Goal: Information Seeking & Learning: Learn about a topic

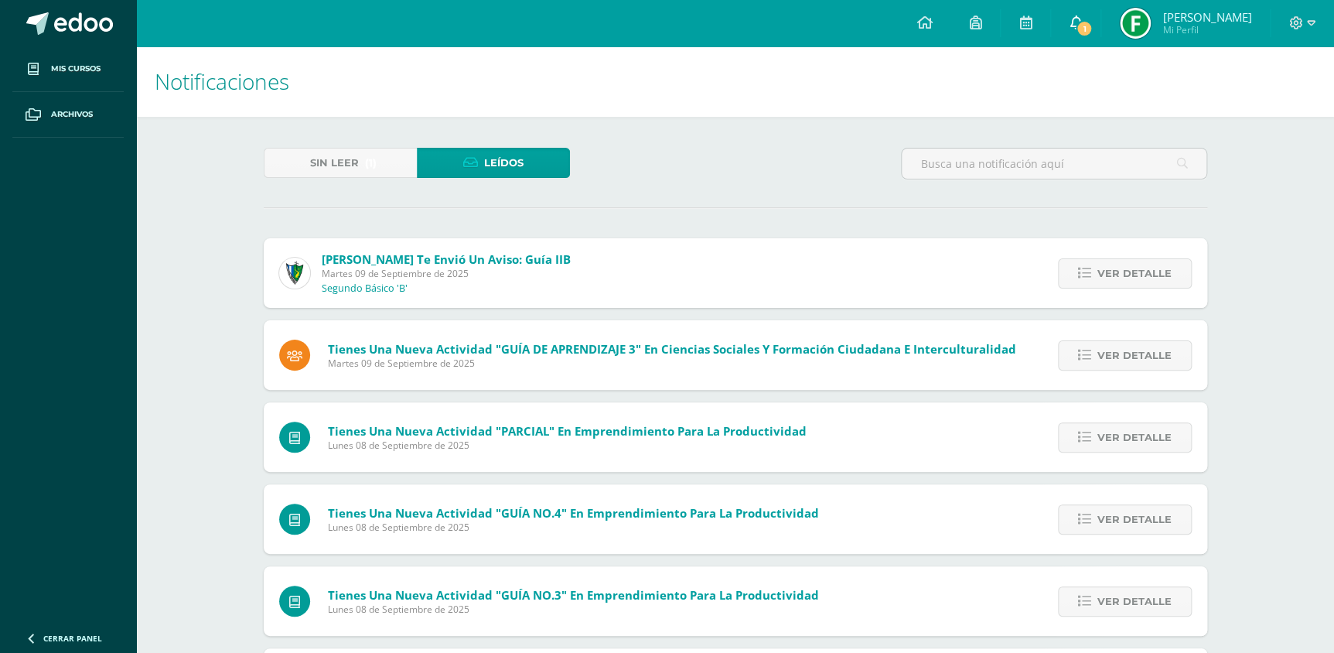
click at [1083, 17] on link "1" at bounding box center [1075, 23] width 49 height 46
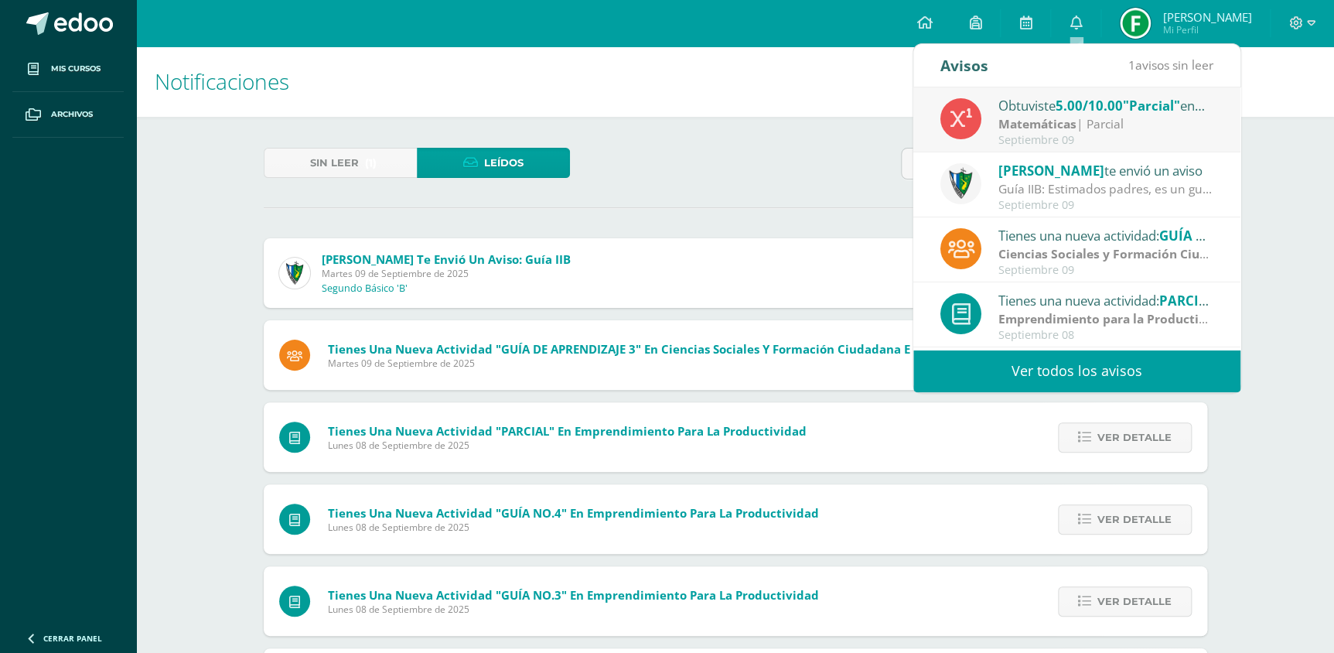
click at [1054, 380] on link "Ver todos los avisos" at bounding box center [1076, 371] width 327 height 43
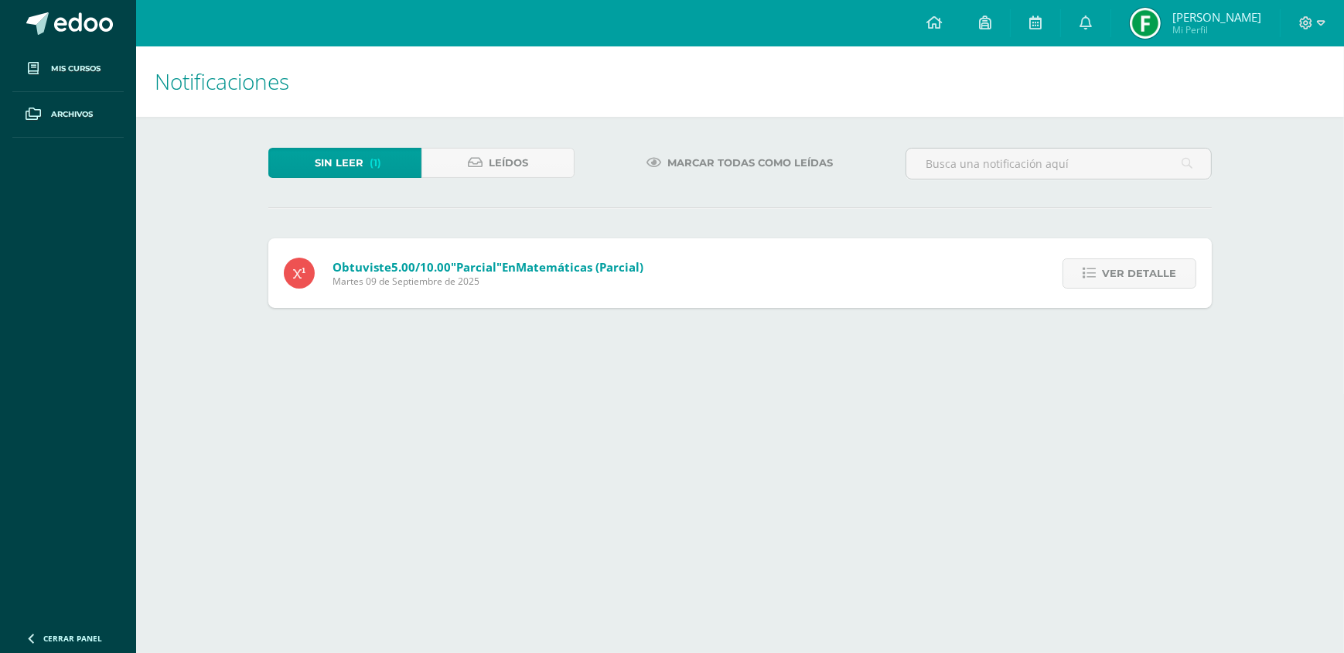
click at [1098, 283] on link "Ver detalle" at bounding box center [1129, 273] width 134 height 30
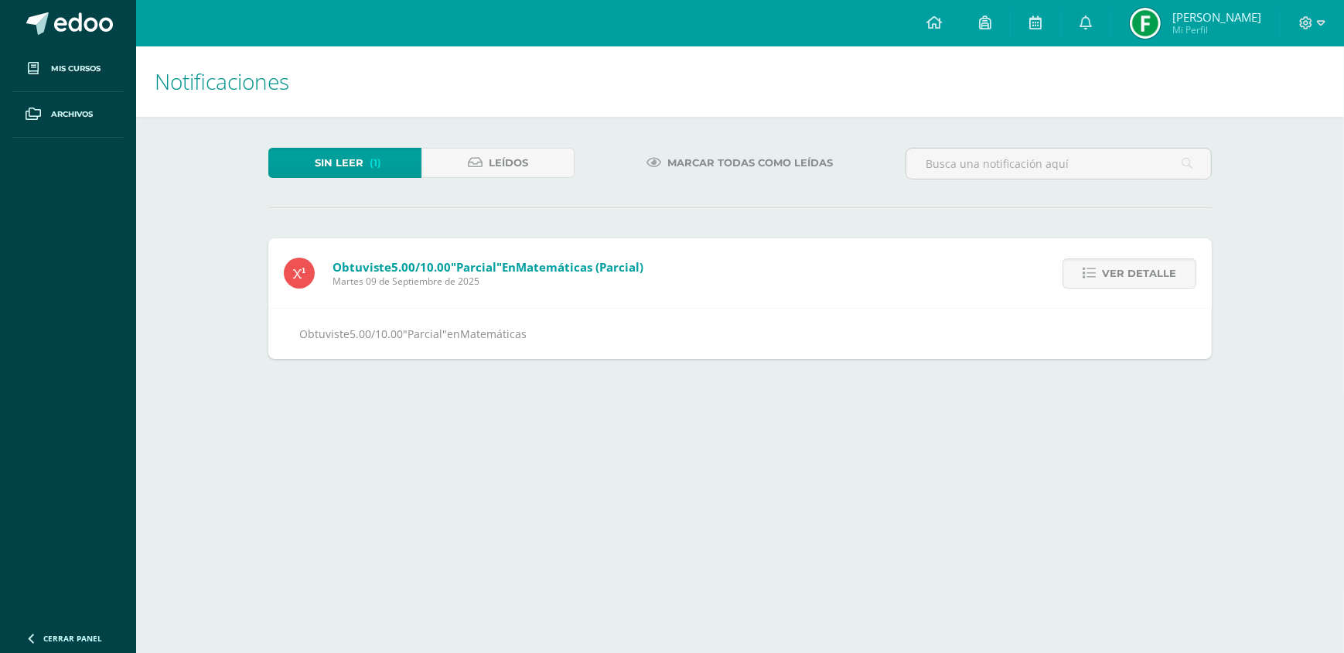
click at [1098, 283] on link "Ver detalle" at bounding box center [1129, 273] width 134 height 30
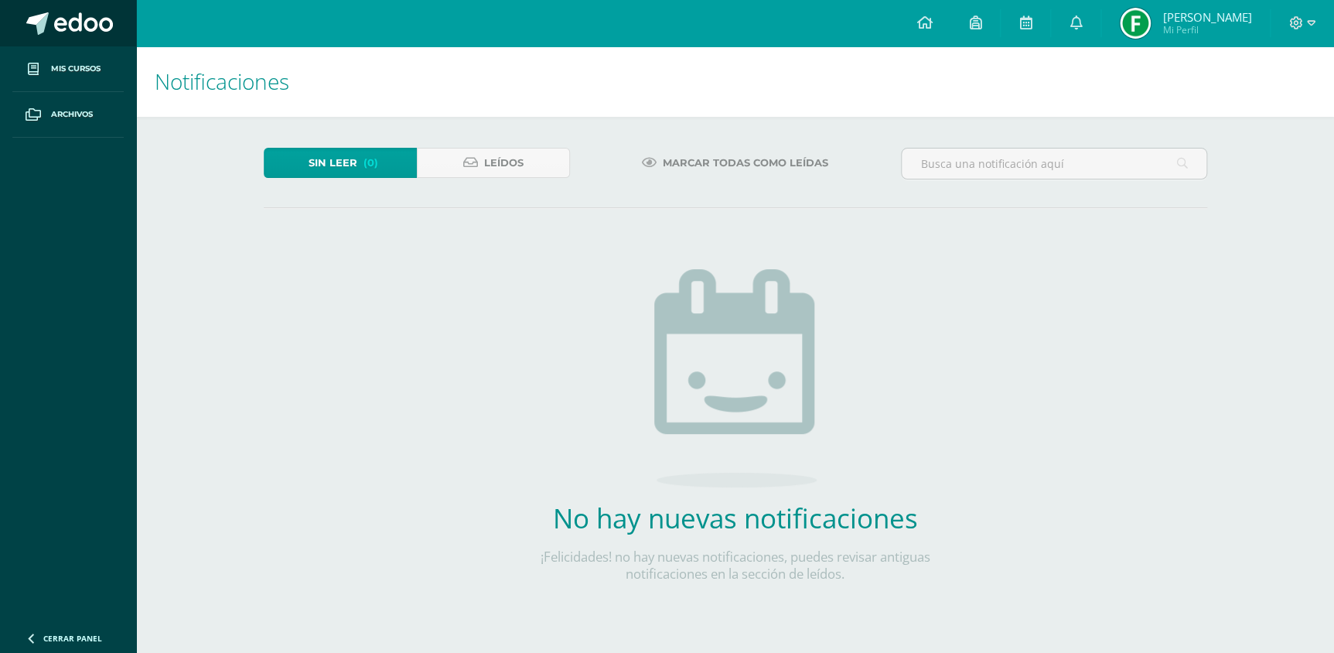
click at [56, 20] on span at bounding box center [83, 23] width 59 height 23
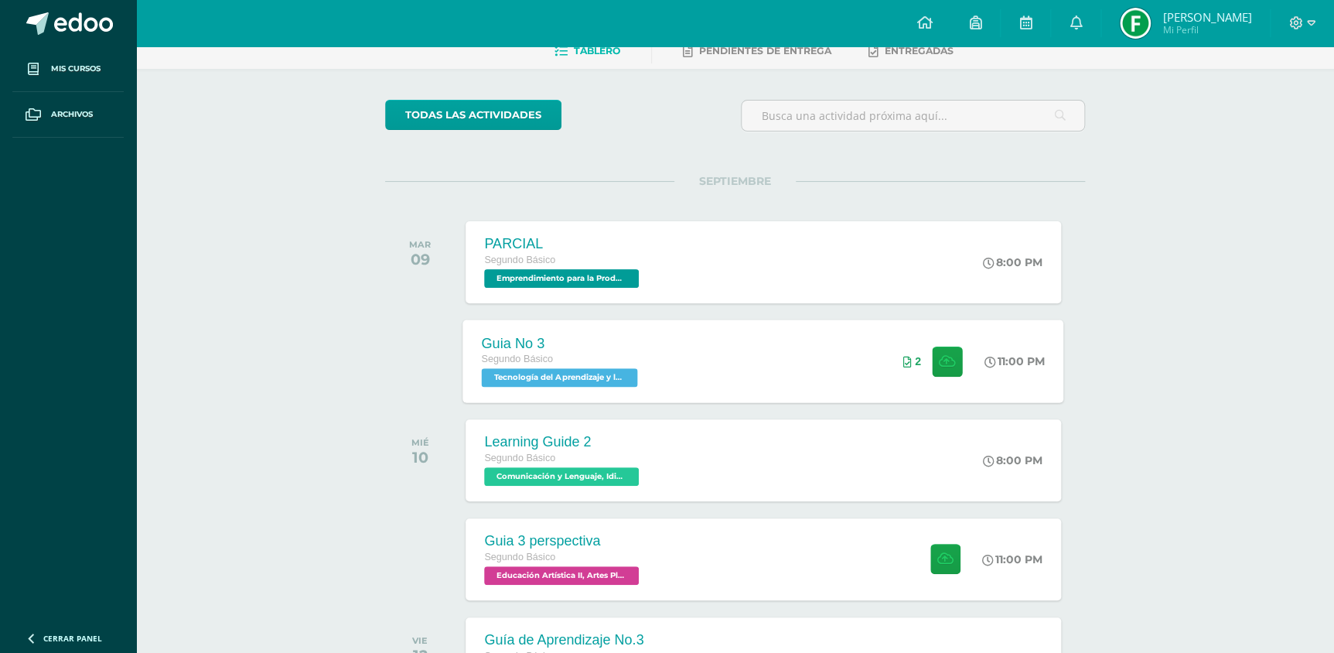
scroll to position [281, 0]
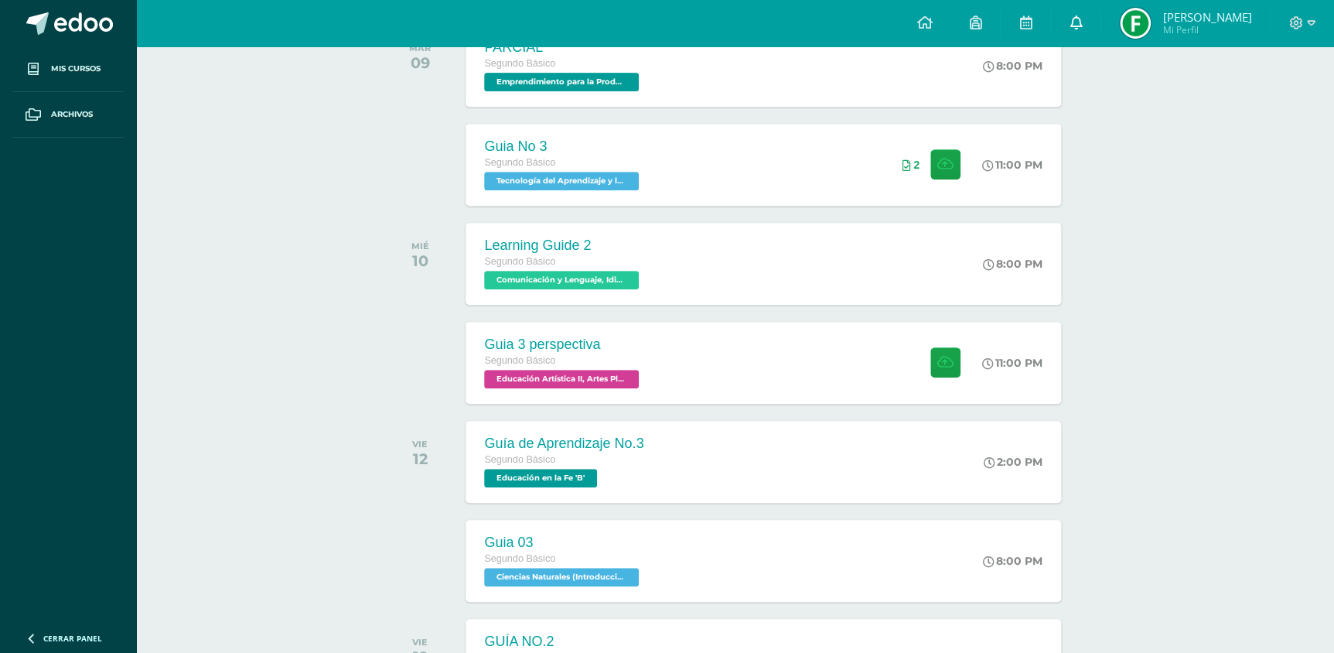
click at [1079, 17] on icon at bounding box center [1075, 22] width 12 height 14
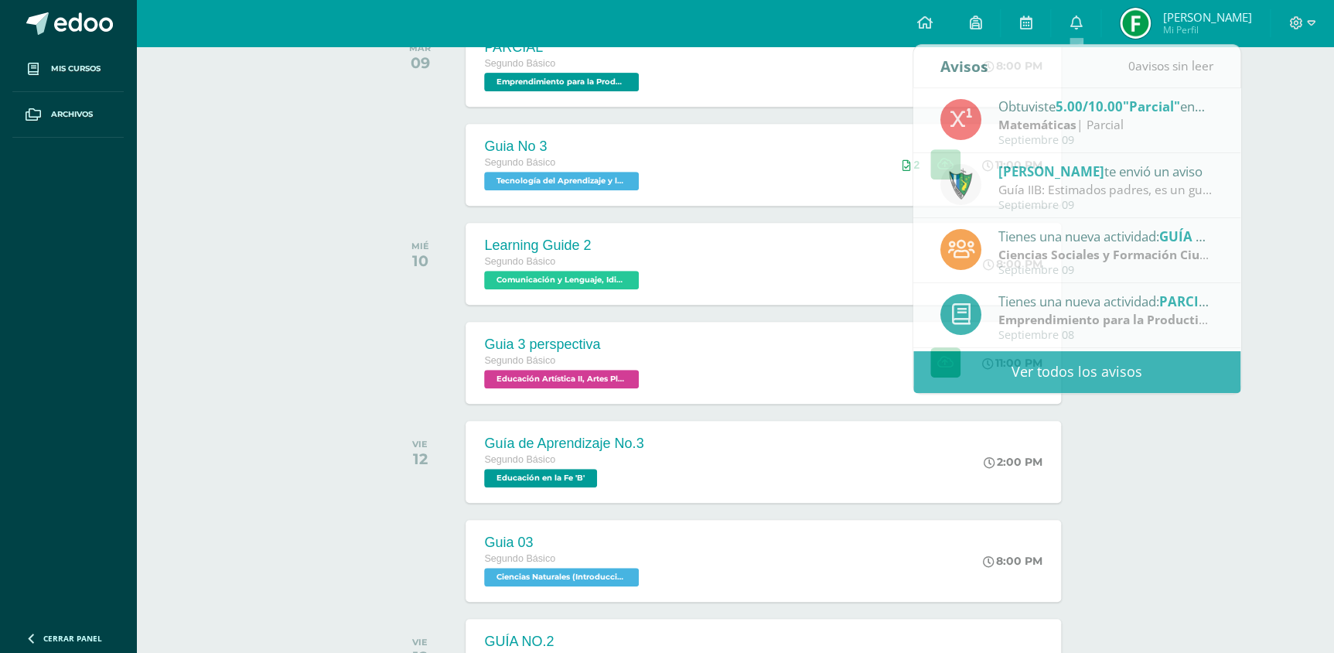
drag, startPoint x: 1267, startPoint y: 301, endPoint x: 1178, endPoint y: 322, distance: 92.1
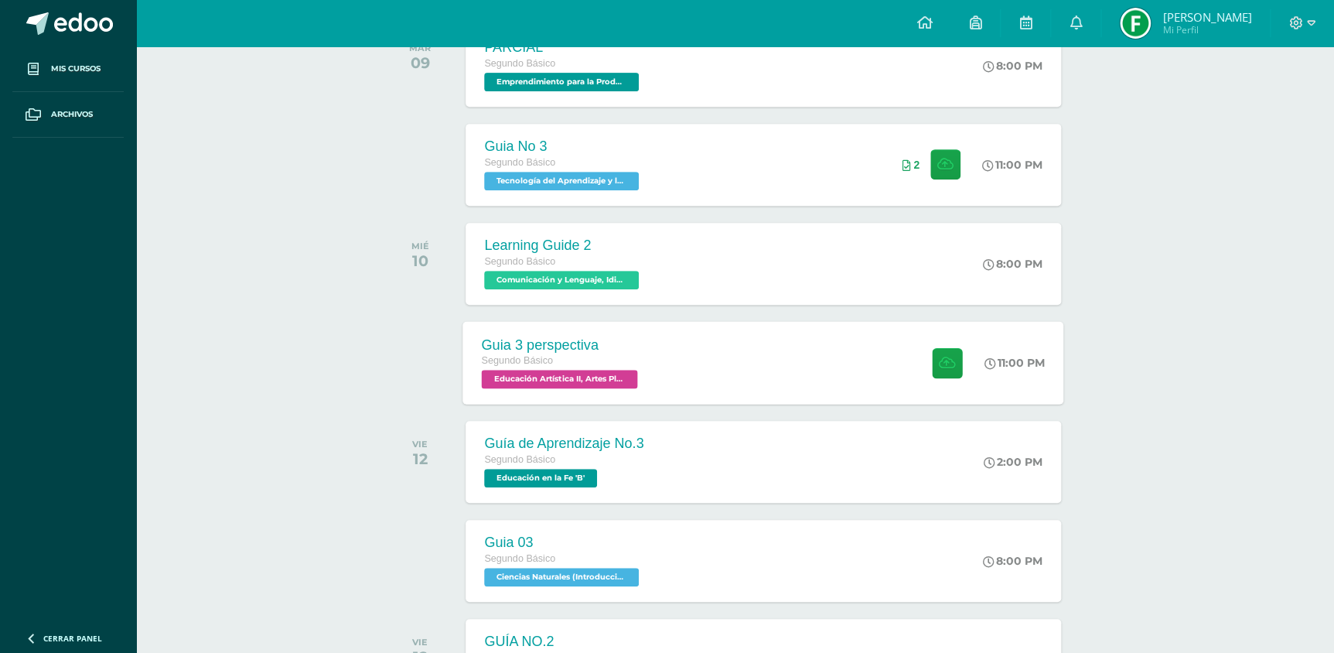
click at [656, 386] on div "Guia 3 perspectiva Segundo Básico Educación Artística II, Artes Plásticas 'B'" at bounding box center [561, 362] width 197 height 83
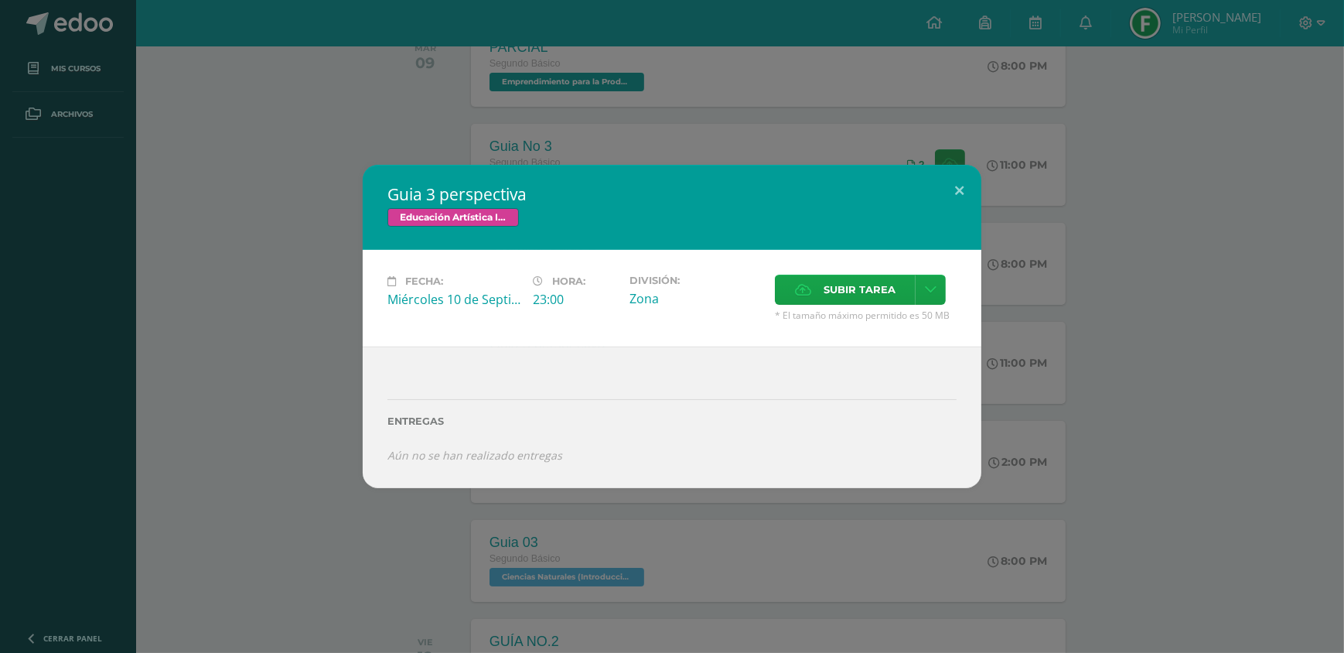
click at [1159, 404] on div "Guia 3 perspectiva Educación Artística II, Artes Plásticas Fecha: Miércoles 10 …" at bounding box center [672, 326] width 1332 height 323
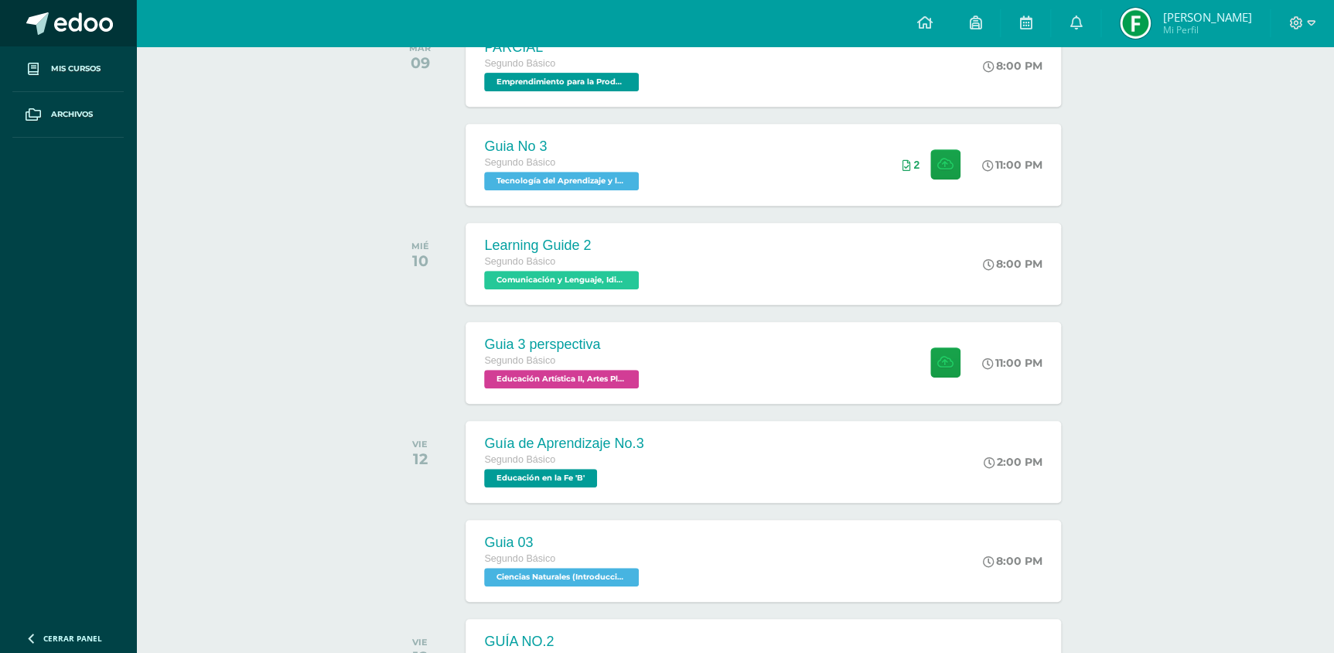
click at [95, 26] on span at bounding box center [83, 23] width 59 height 23
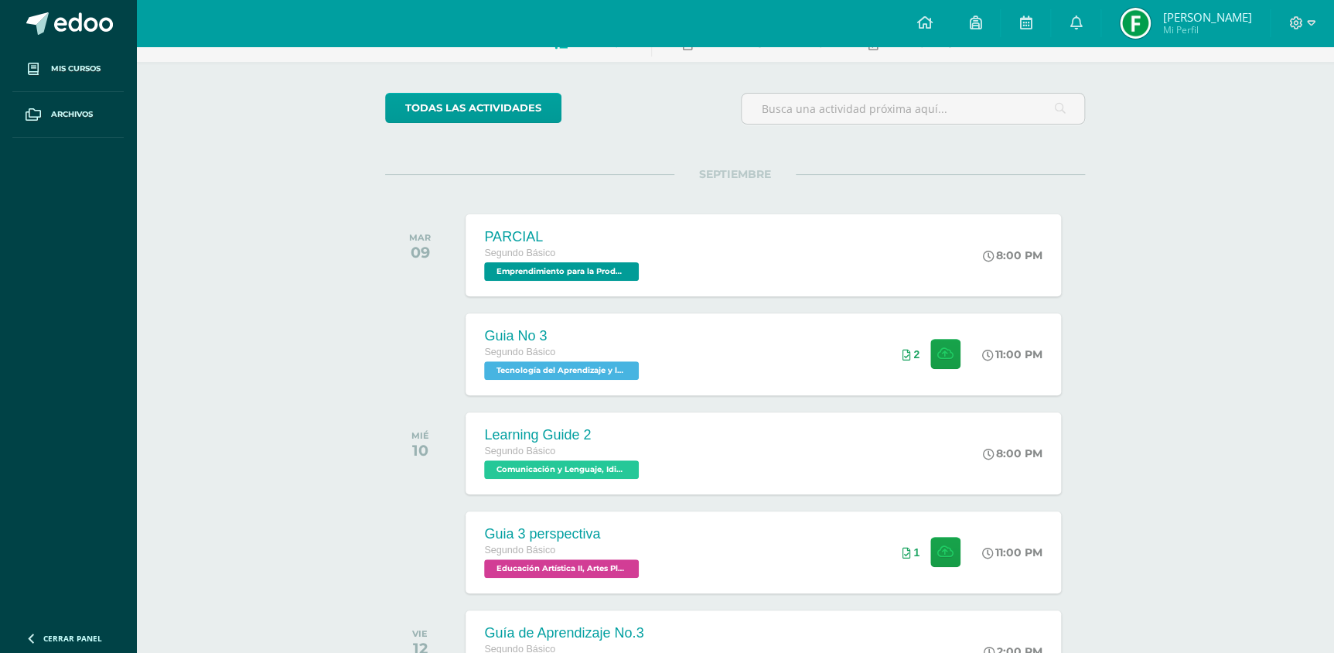
scroll to position [140, 0]
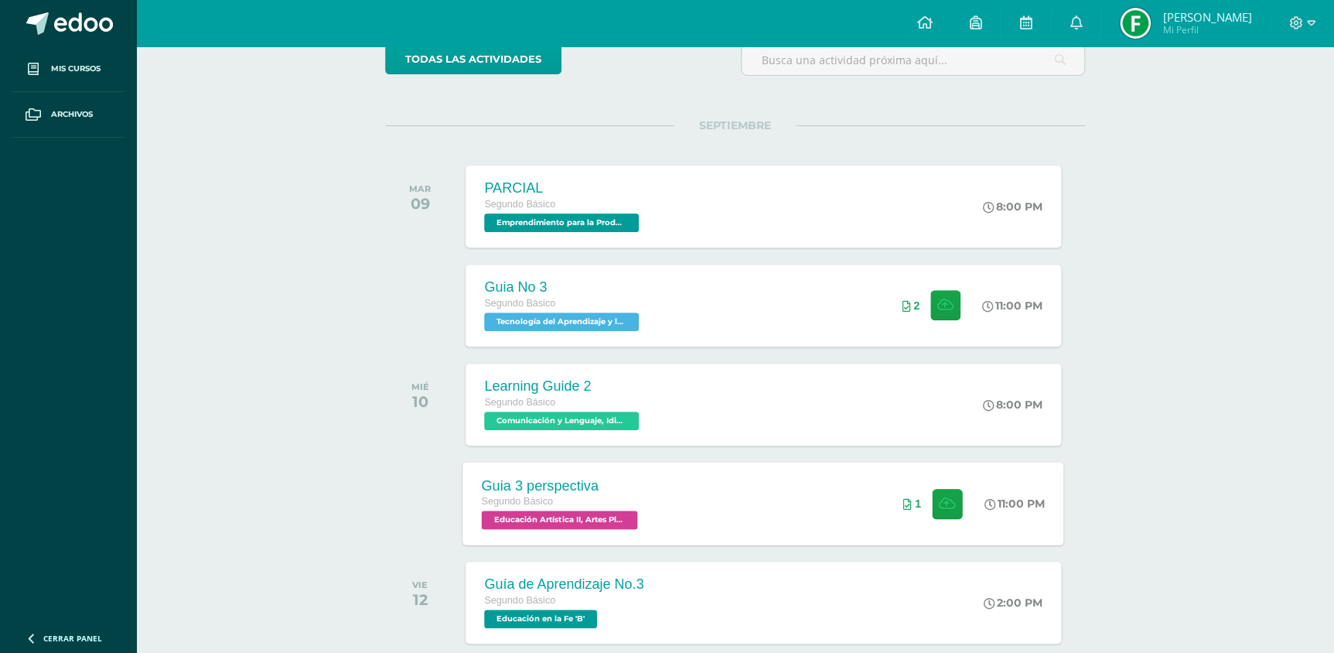
click at [677, 529] on div "Guia 3 perspectiva Segundo Básico Educación Artística II, Artes Plásticas 'B' 1…" at bounding box center [763, 503] width 601 height 83
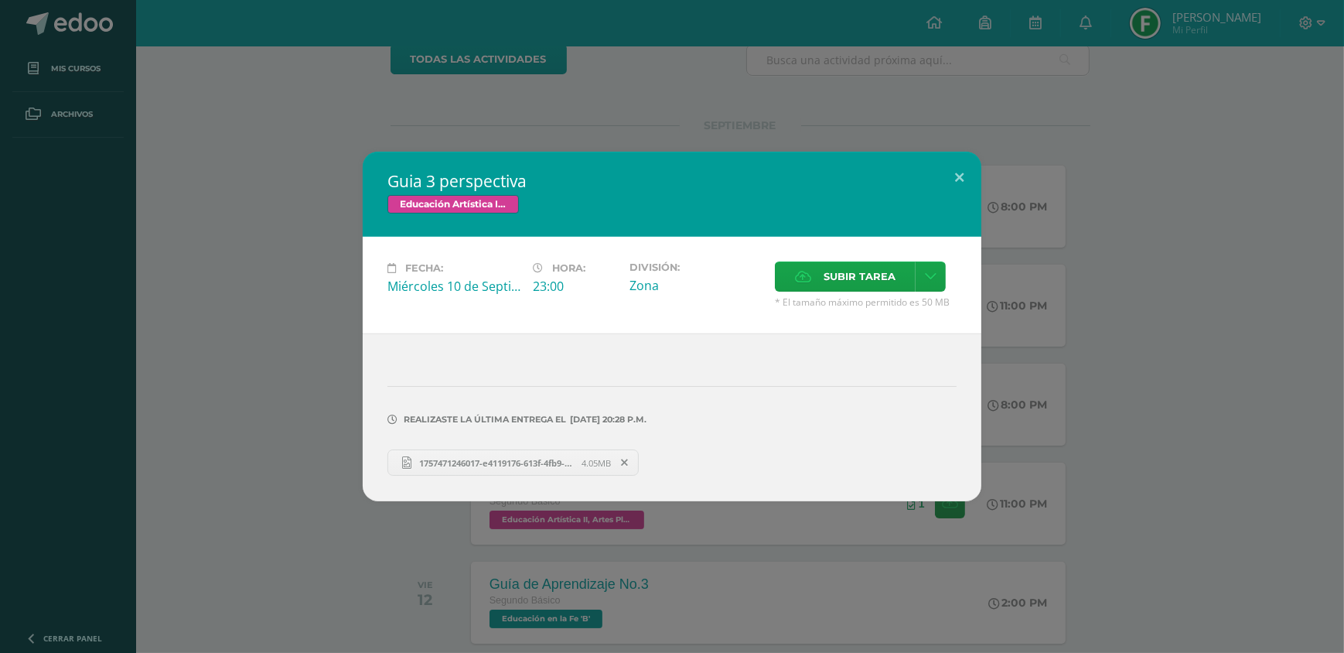
click at [472, 452] on link "1757471246017-e4119176-613f-4fb9-b350-71ff9dab8fba.jpg 4.05MB" at bounding box center [512, 462] width 251 height 26
click at [944, 169] on button at bounding box center [959, 178] width 44 height 53
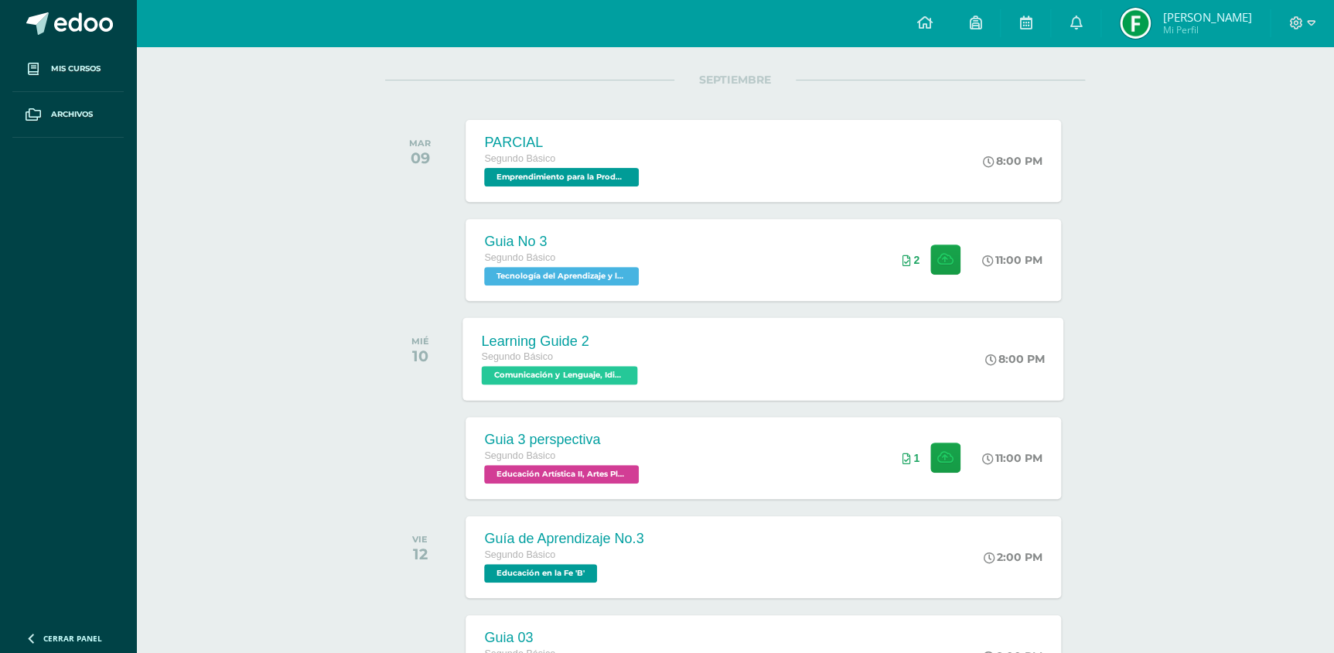
scroll to position [210, 0]
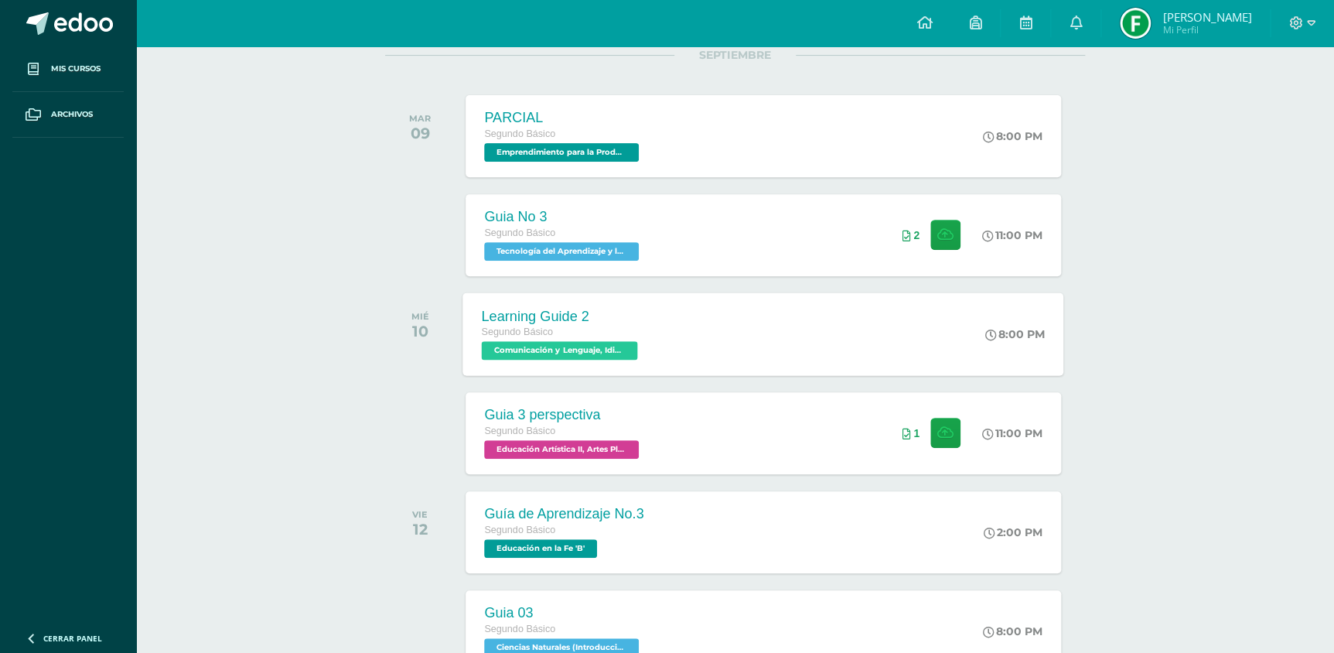
click at [734, 322] on div "Learning Guide 2 Segundo Básico Comunicación y Lenguaje, Idioma Extranjero Ingl…" at bounding box center [763, 333] width 601 height 83
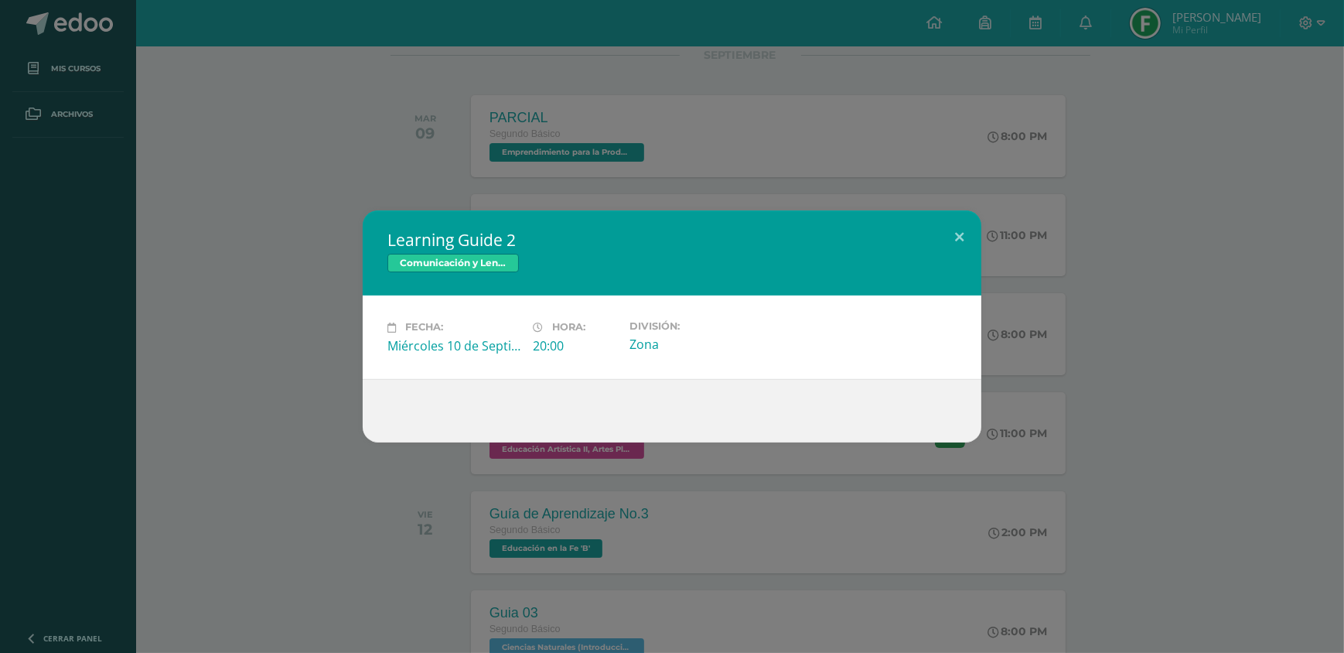
click at [1110, 138] on div "Learning Guide 2 Comunicación y Lenguaje, Idioma Extranjero Inglés Fecha: Miérc…" at bounding box center [672, 326] width 1344 height 653
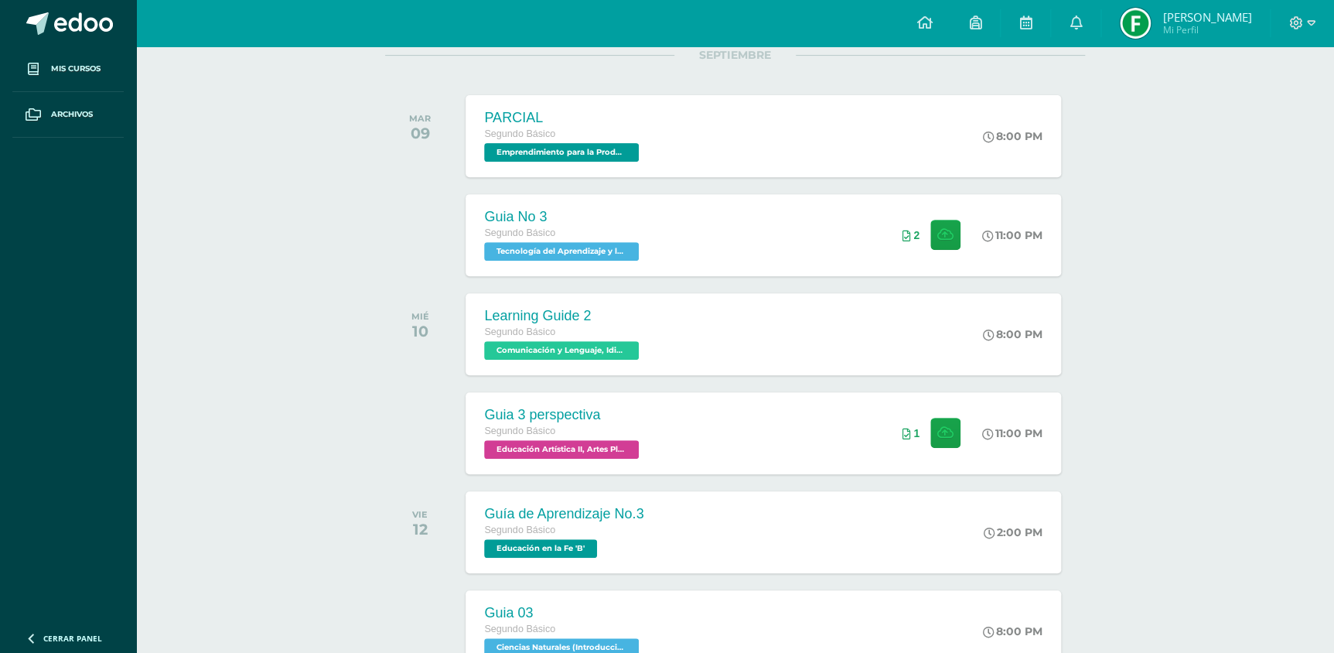
click at [567, 77] on div "SEPTIEMBRE MAR 09 PARCIAL Segundo Básico Emprendimiento para la Productividad '…" at bounding box center [735, 117] width 700 height 124
click at [576, 156] on span "Emprendimiento para la Productividad 'B'" at bounding box center [560, 152] width 156 height 19
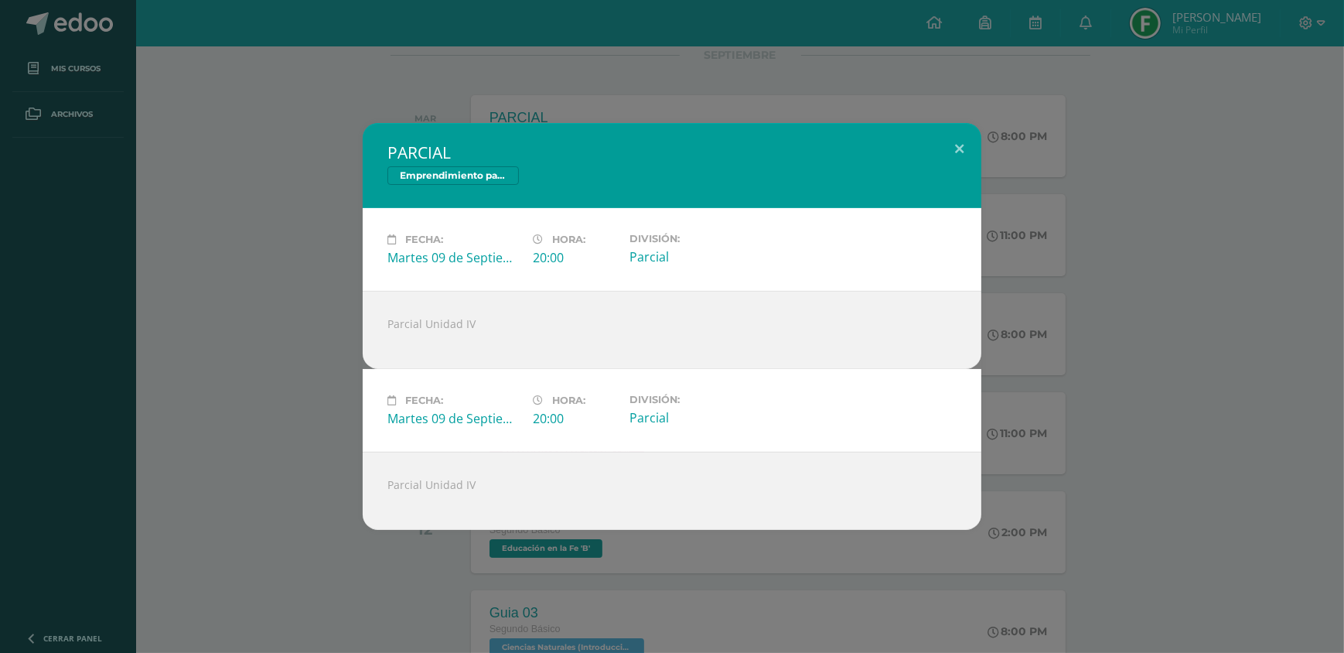
drag, startPoint x: 230, startPoint y: 199, endPoint x: 503, endPoint y: 200, distance: 272.2
click at [234, 199] on div "PARCIAL Emprendimiento para la Productividad Fecha: Martes 09 de Septiembre Hor…" at bounding box center [672, 326] width 1332 height 407
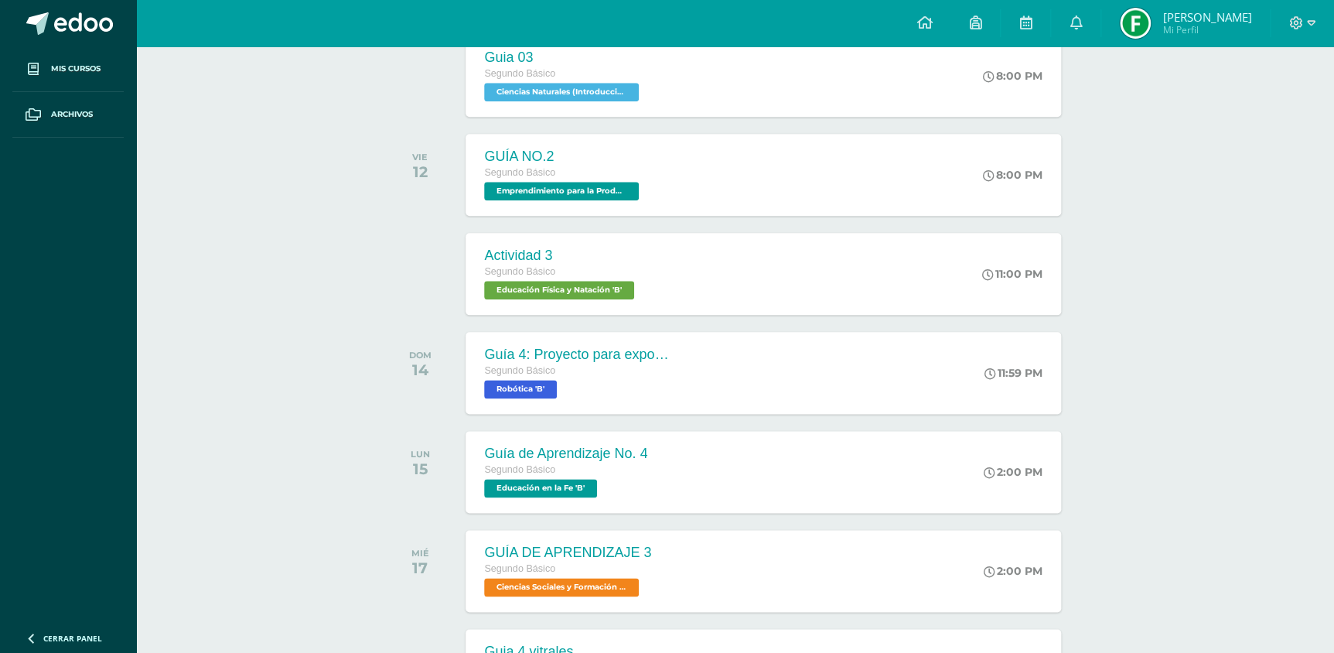
scroll to position [843, 0]
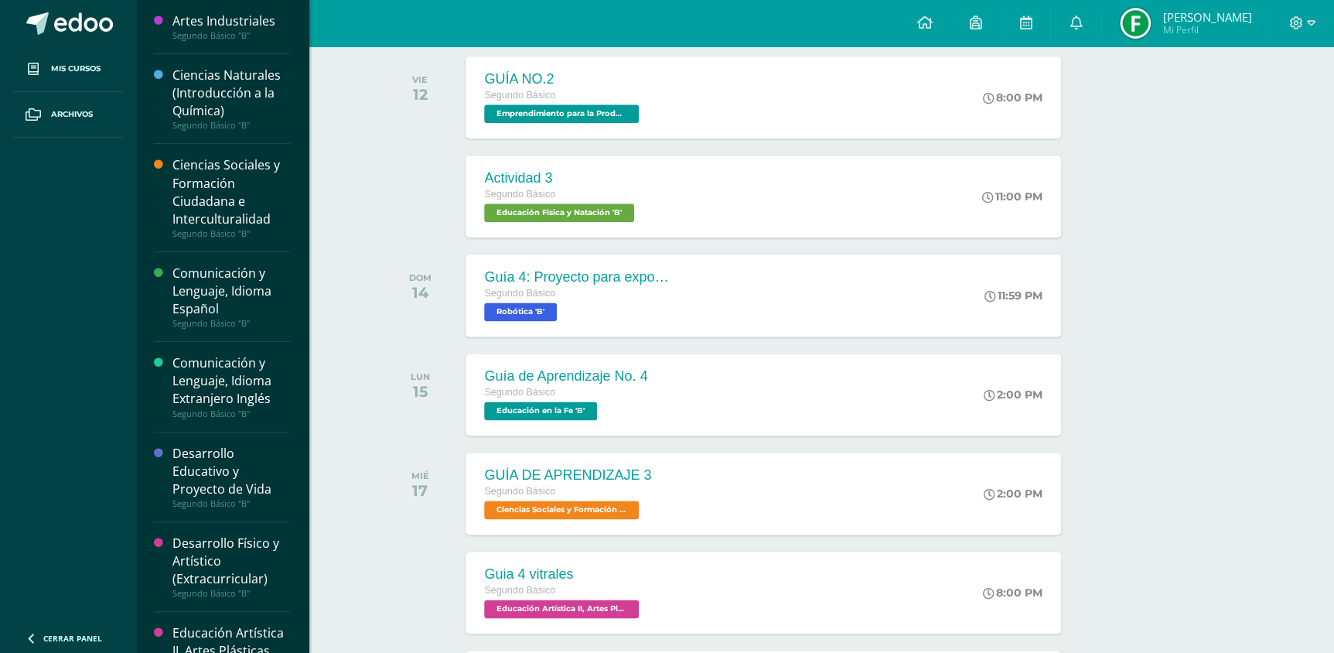
click at [220, 118] on div "Ciencias Naturales (Introducción a la Química)" at bounding box center [231, 93] width 118 height 53
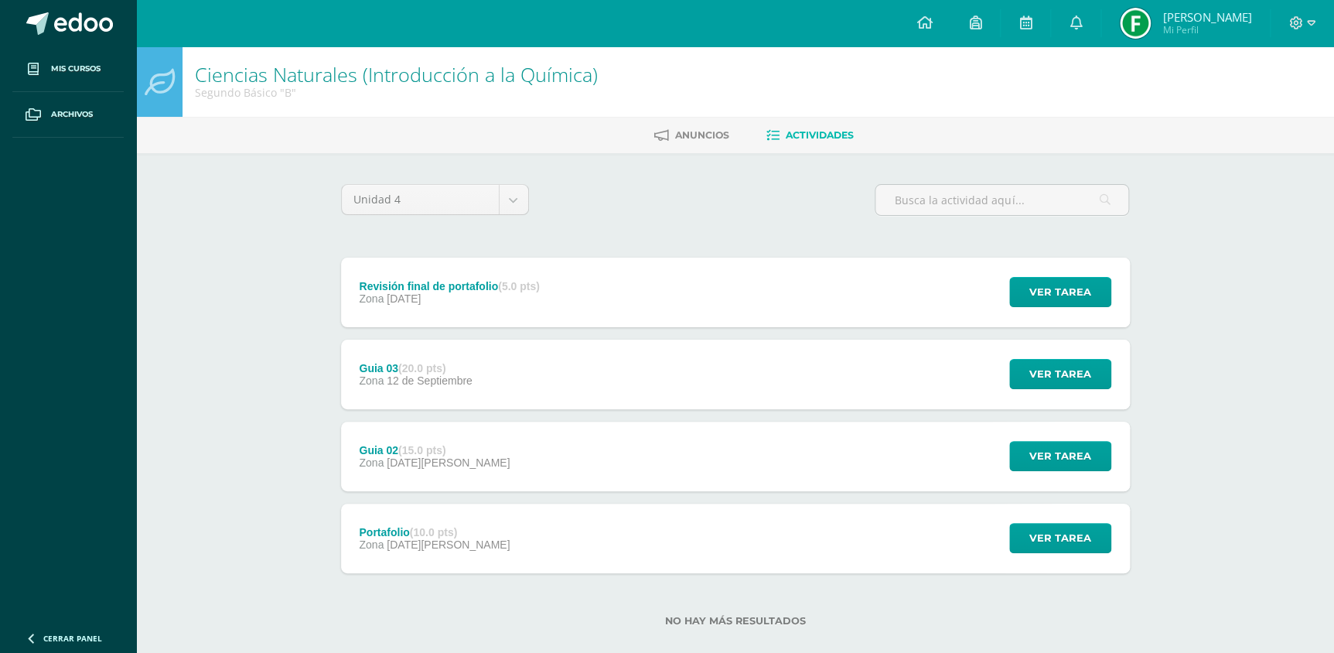
click at [551, 293] on div "Revisión final de portafolio (5.0 pts) Zona 22 de Septiembre" at bounding box center [449, 292] width 217 height 70
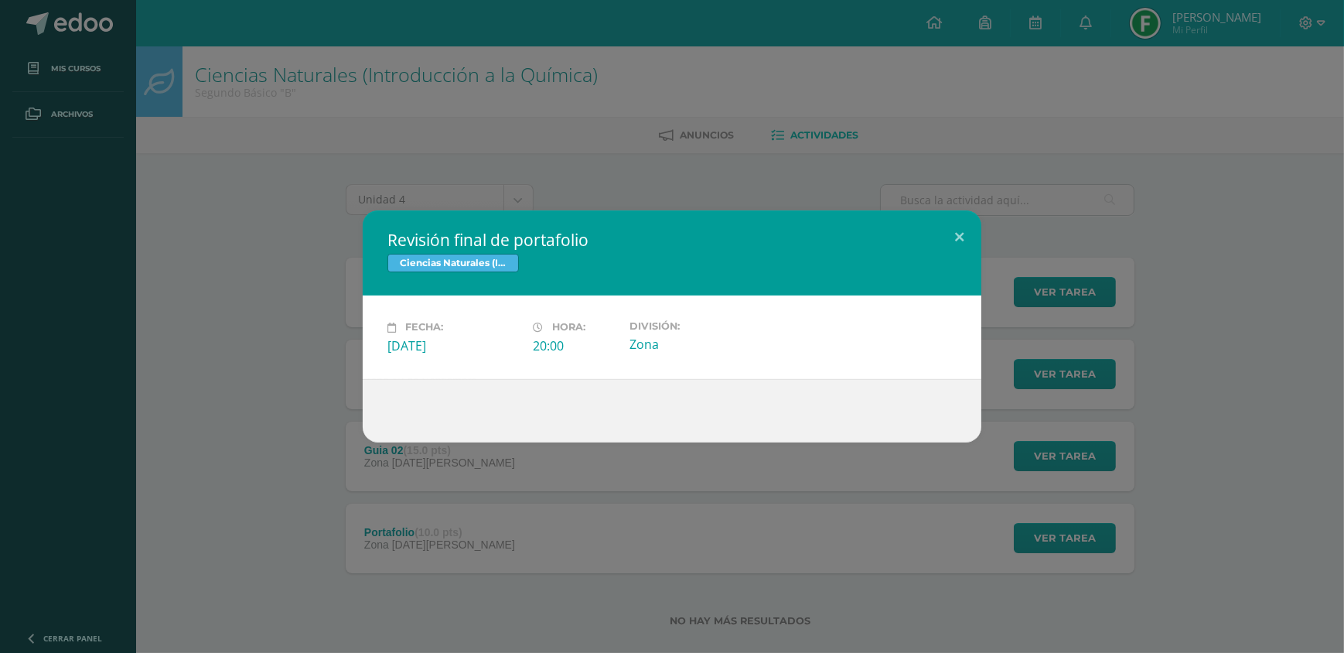
click at [338, 378] on div "Revisión final de portafolio Ciencias Naturales (Introducción a la Química) Fec…" at bounding box center [672, 325] width 1332 height 231
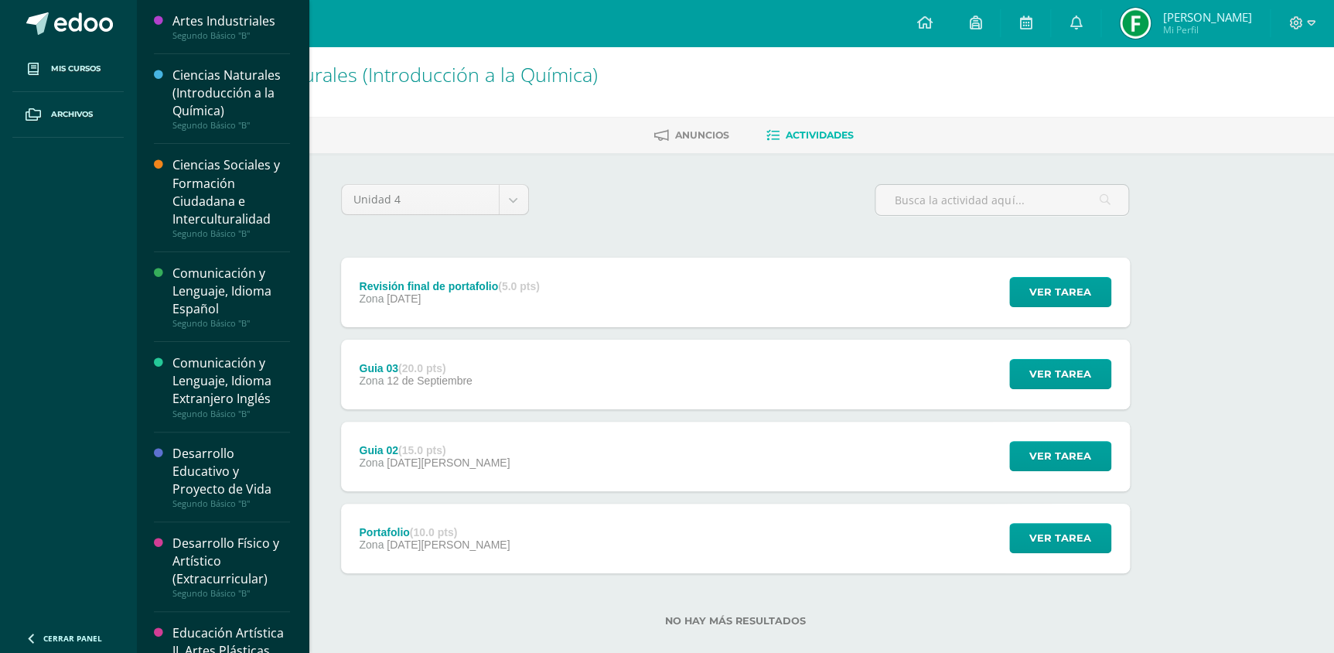
click at [213, 302] on div "Comunicación y Lenguaje, Idioma Español" at bounding box center [231, 290] width 118 height 53
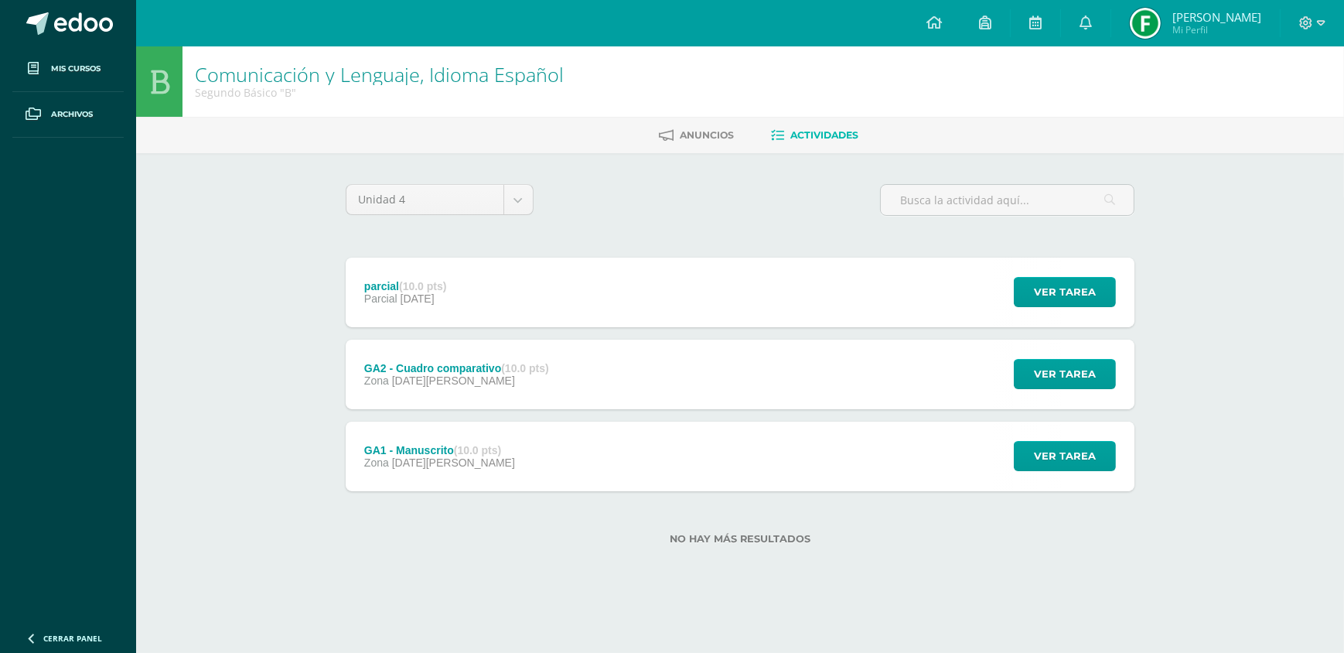
click at [549, 484] on div "GA1 - Manuscrito (10.0 pts) Zona [DATE][PERSON_NAME] Ver tarea GA1 - Manuscrito…" at bounding box center [740, 456] width 789 height 70
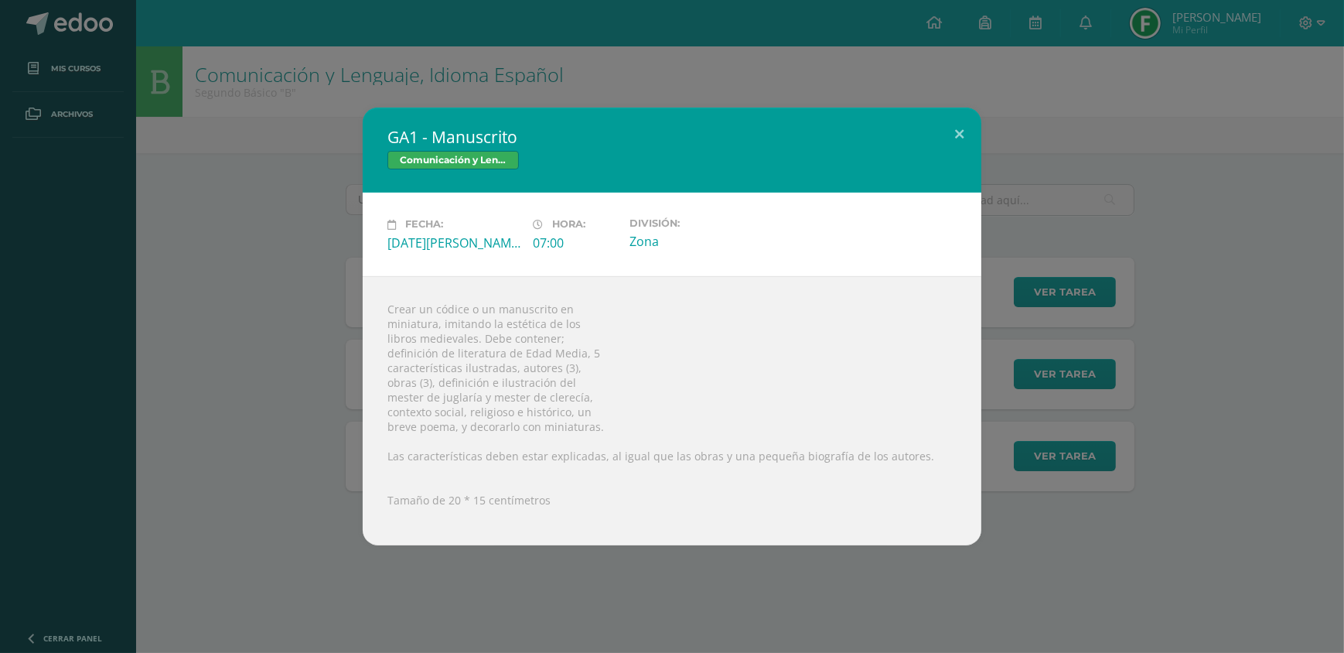
click at [288, 531] on div "GA1 - Manuscrito Comunicación y Lenguaje, Idioma Español Fecha: [DATE][PERSON_N…" at bounding box center [672, 325] width 1332 height 437
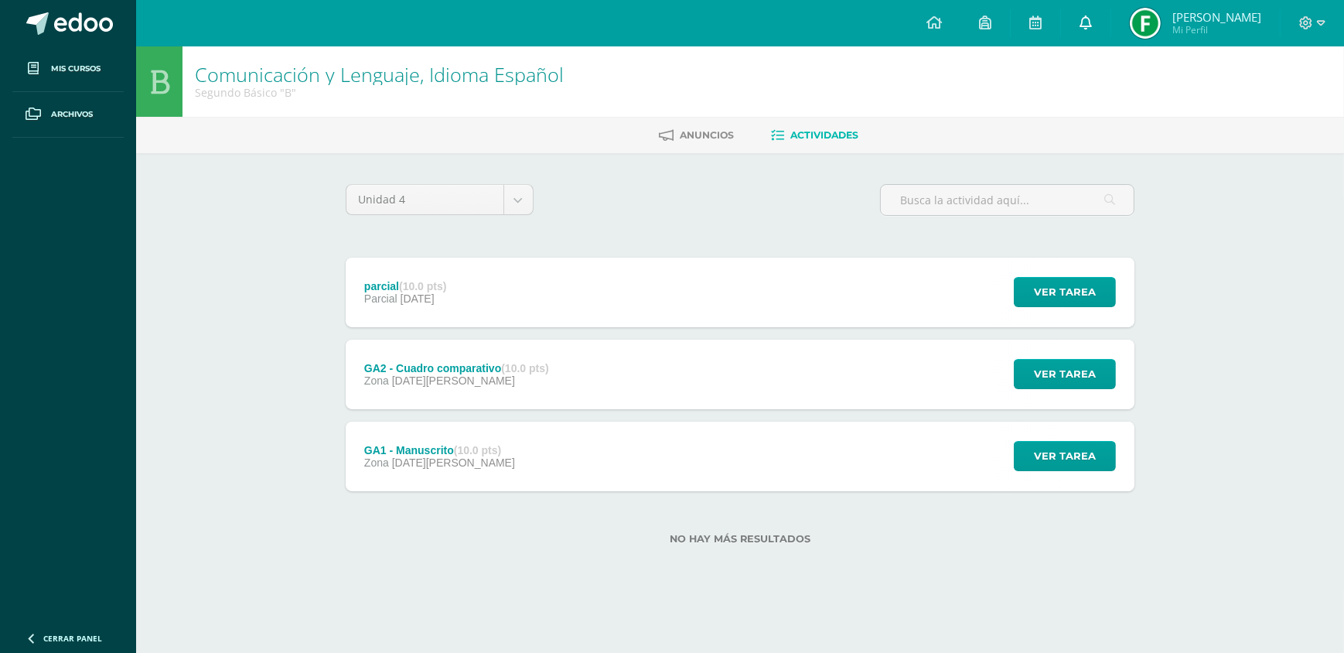
click at [1108, 29] on link at bounding box center [1085, 23] width 49 height 46
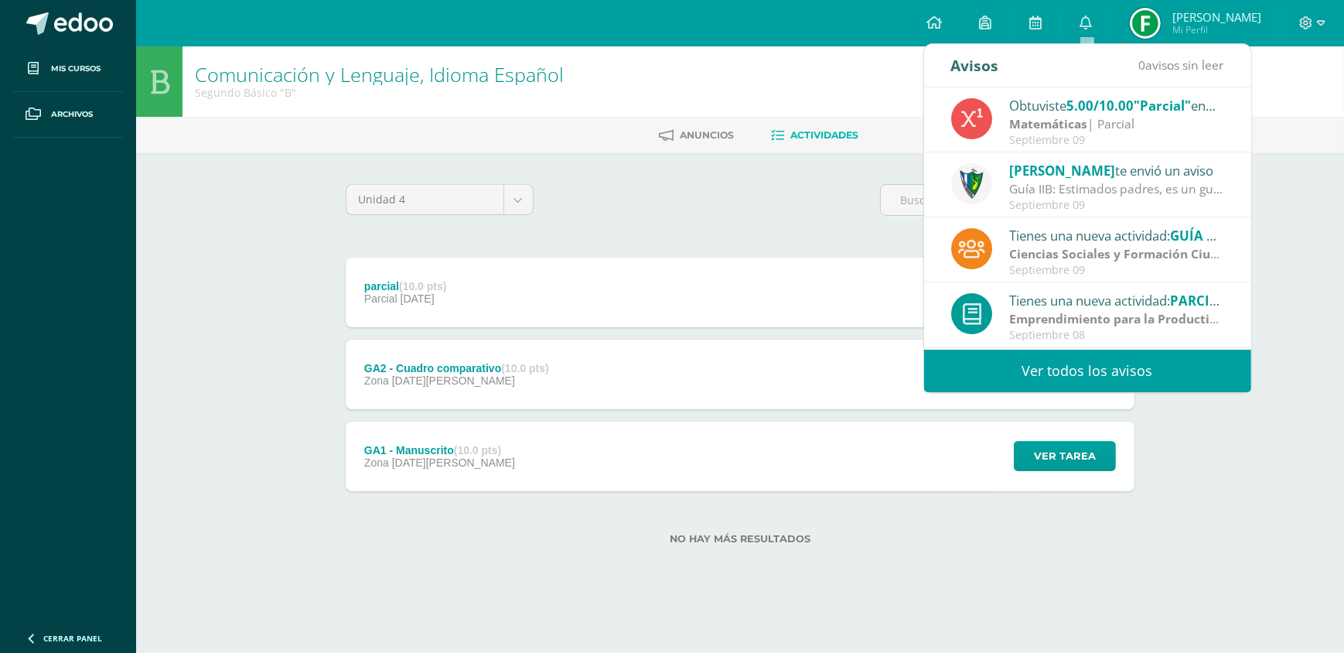
click at [626, 379] on div "GA2 - Cuadro comparativo (10.0 pts) Zona [DATE][PERSON_NAME] Ver tarea GA2 - Cu…" at bounding box center [740, 374] width 789 height 70
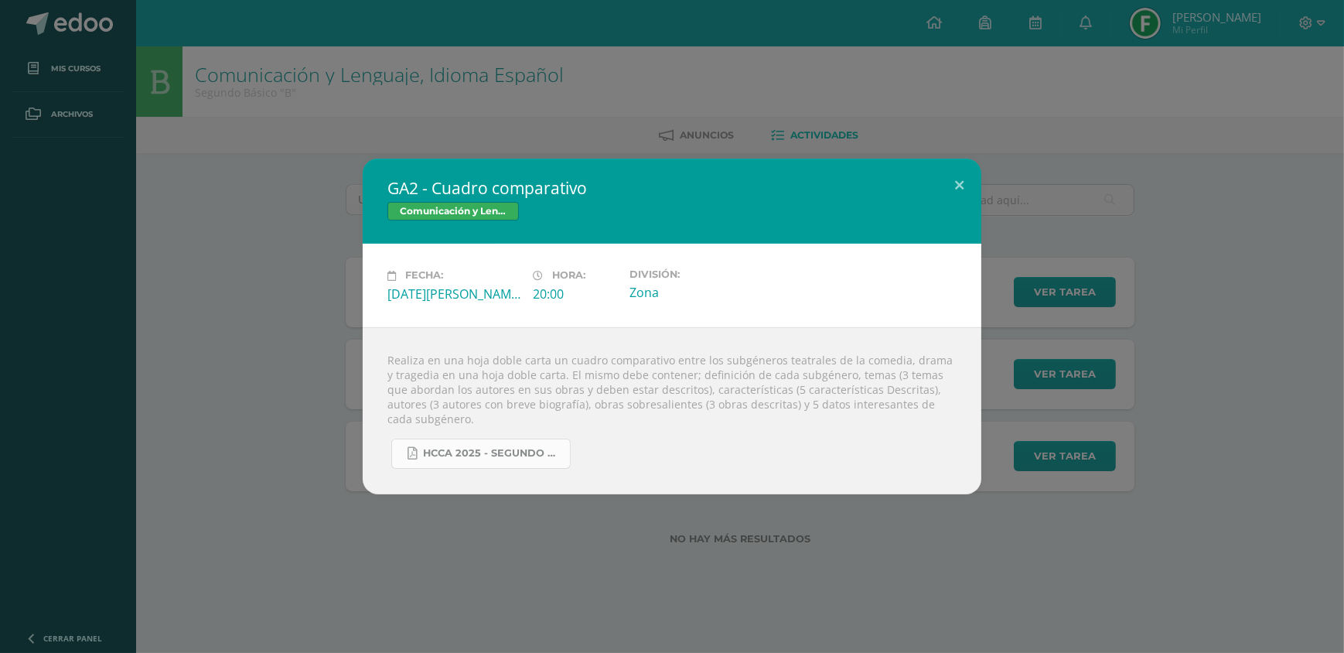
click at [504, 459] on link "HCCA 2025 - segundo básico - IVU.docx (1).pdf" at bounding box center [480, 453] width 179 height 30
click at [487, 70] on div "GA2 - Cuadro comparativo Comunicación y Lenguaje, Idioma Español Fecha: [DATE][…" at bounding box center [672, 326] width 1344 height 653
